Goal: Task Accomplishment & Management: Manage account settings

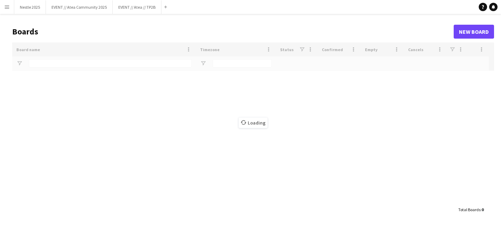
type input "****"
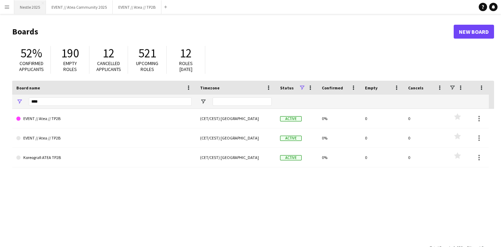
click at [34, 7] on button "Nestle 2025 Close" at bounding box center [30, 7] width 32 height 14
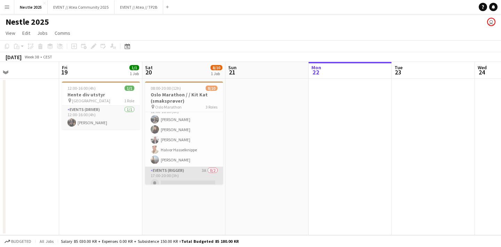
scroll to position [51, 0]
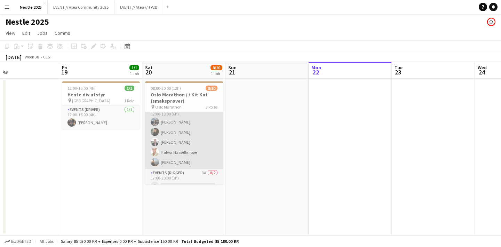
click at [175, 129] on app-card-role "Promotional Staffing (Sampling Staff) [DATE] 12:00-18:00 (6h) [PERSON_NAME] [PE…" at bounding box center [184, 137] width 78 height 64
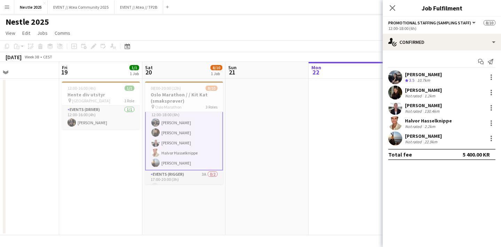
click at [12, 6] on button "Menu" at bounding box center [7, 7] width 14 height 14
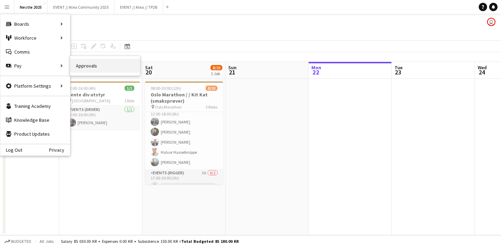
click at [81, 64] on link "Approvals" at bounding box center [105, 66] width 70 height 14
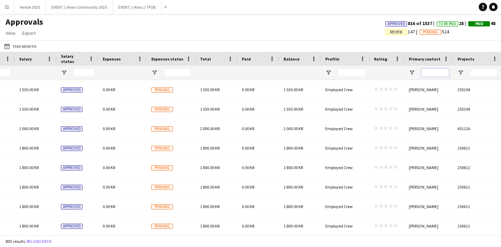
click at [436, 69] on input "Primary contact Filter Input" at bounding box center [435, 72] width 28 height 8
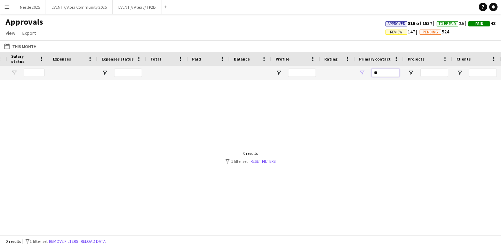
type input "*"
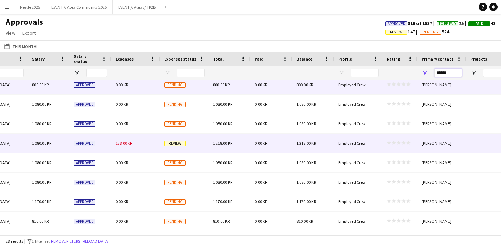
type input "******"
click at [219, 145] on span "1 218.00 KR" at bounding box center [222, 142] width 19 height 5
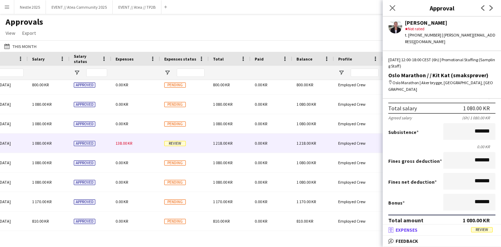
click at [432, 230] on mat-panel-title "receipt Expenses Review" at bounding box center [439, 230] width 115 height 6
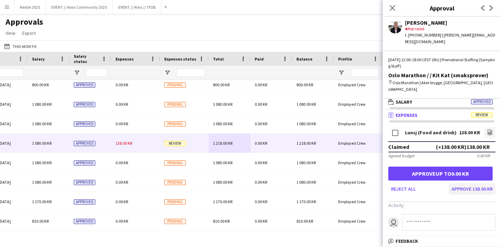
click at [469, 183] on button "Approve 138.00 KR" at bounding box center [471, 188] width 47 height 11
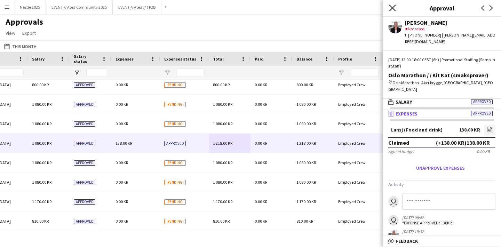
click at [392, 9] on icon at bounding box center [392, 8] width 7 height 7
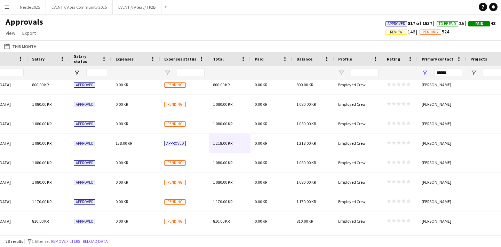
click at [302, 23] on div "Approvals View Customise view Customise filters Reset Filters Reset View Reset …" at bounding box center [250, 29] width 501 height 24
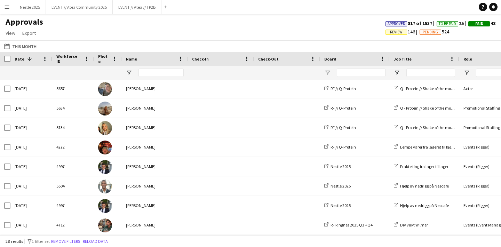
click at [6, 11] on button "Menu" at bounding box center [7, 7] width 14 height 14
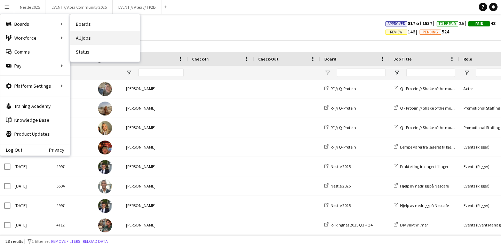
click at [83, 40] on link "All jobs" at bounding box center [105, 38] width 70 height 14
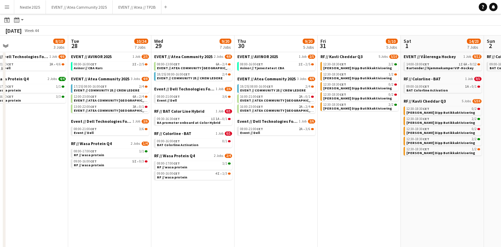
scroll to position [0, 265]
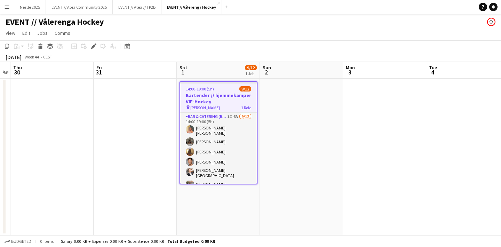
click at [487, 23] on app-user-avatar "user" at bounding box center [491, 22] width 8 height 8
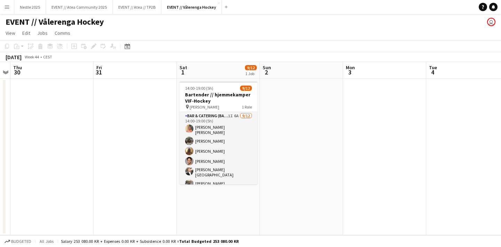
click at [491, 23] on app-user-avatar "user" at bounding box center [491, 22] width 8 height 8
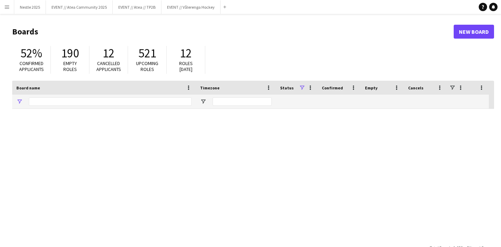
type input "****"
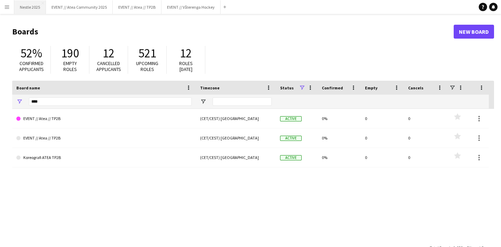
click at [30, 11] on button "Nestle 2025 Close" at bounding box center [30, 7] width 32 height 14
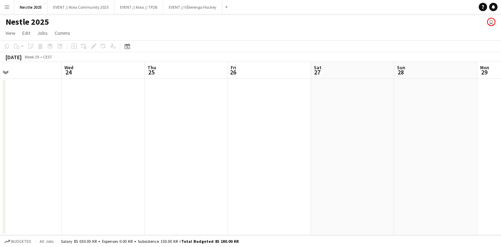
scroll to position [0, 202]
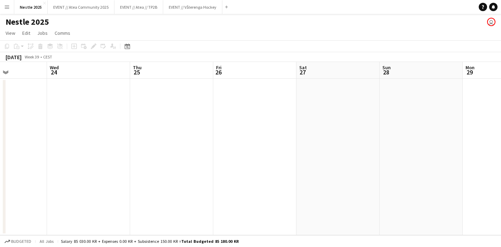
click at [8, 6] on app-icon "Menu" at bounding box center [7, 7] width 6 height 6
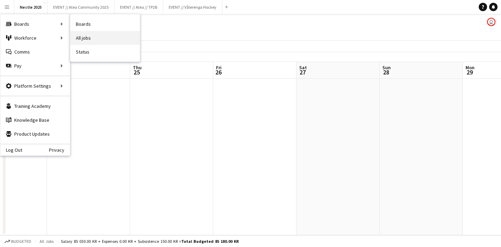
click at [81, 38] on link "All jobs" at bounding box center [105, 38] width 70 height 14
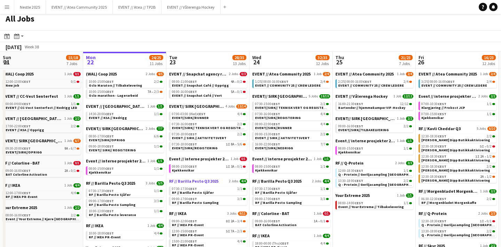
scroll to position [0, 177]
